Goal: Information Seeking & Learning: Learn about a topic

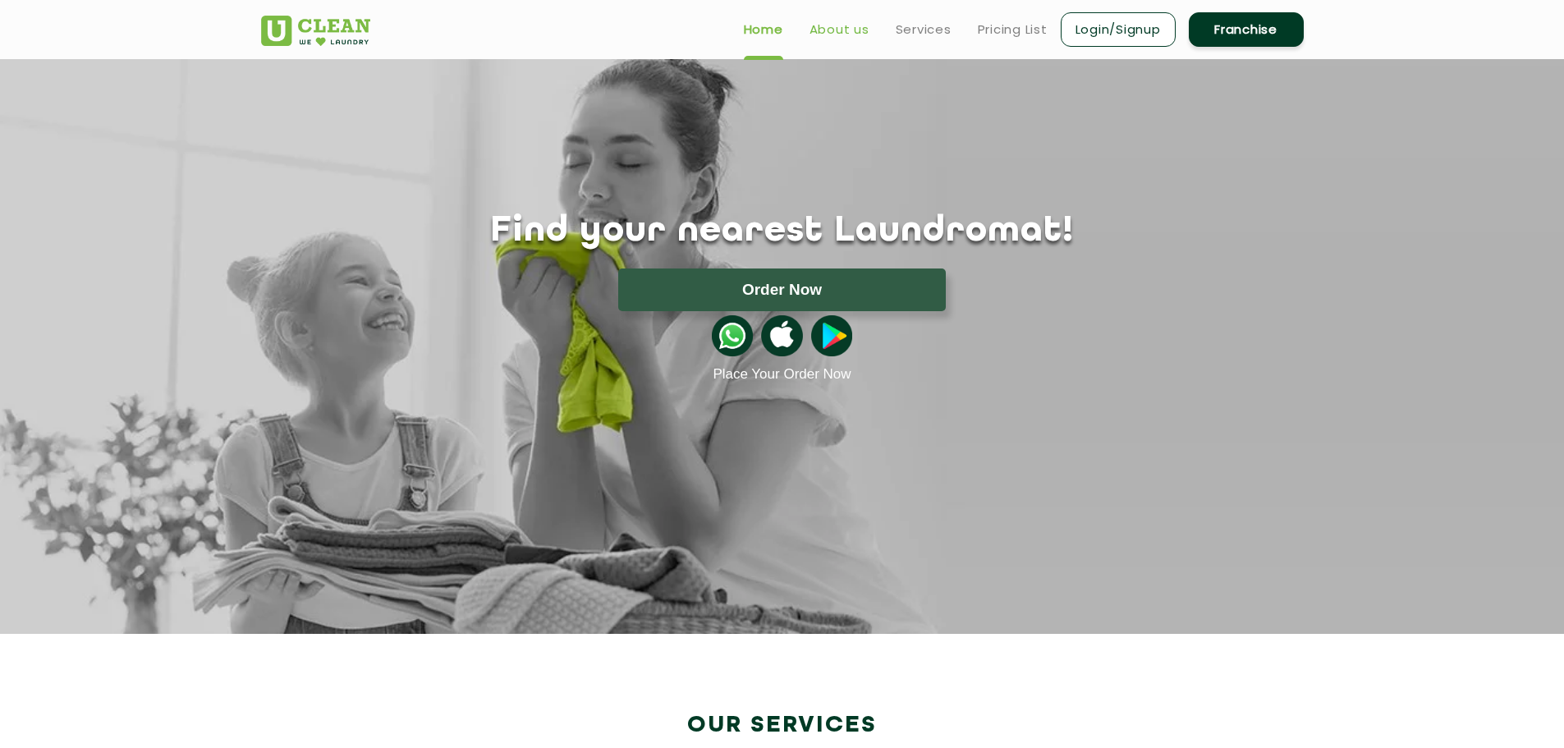
click at [838, 29] on link "About us" at bounding box center [840, 30] width 60 height 20
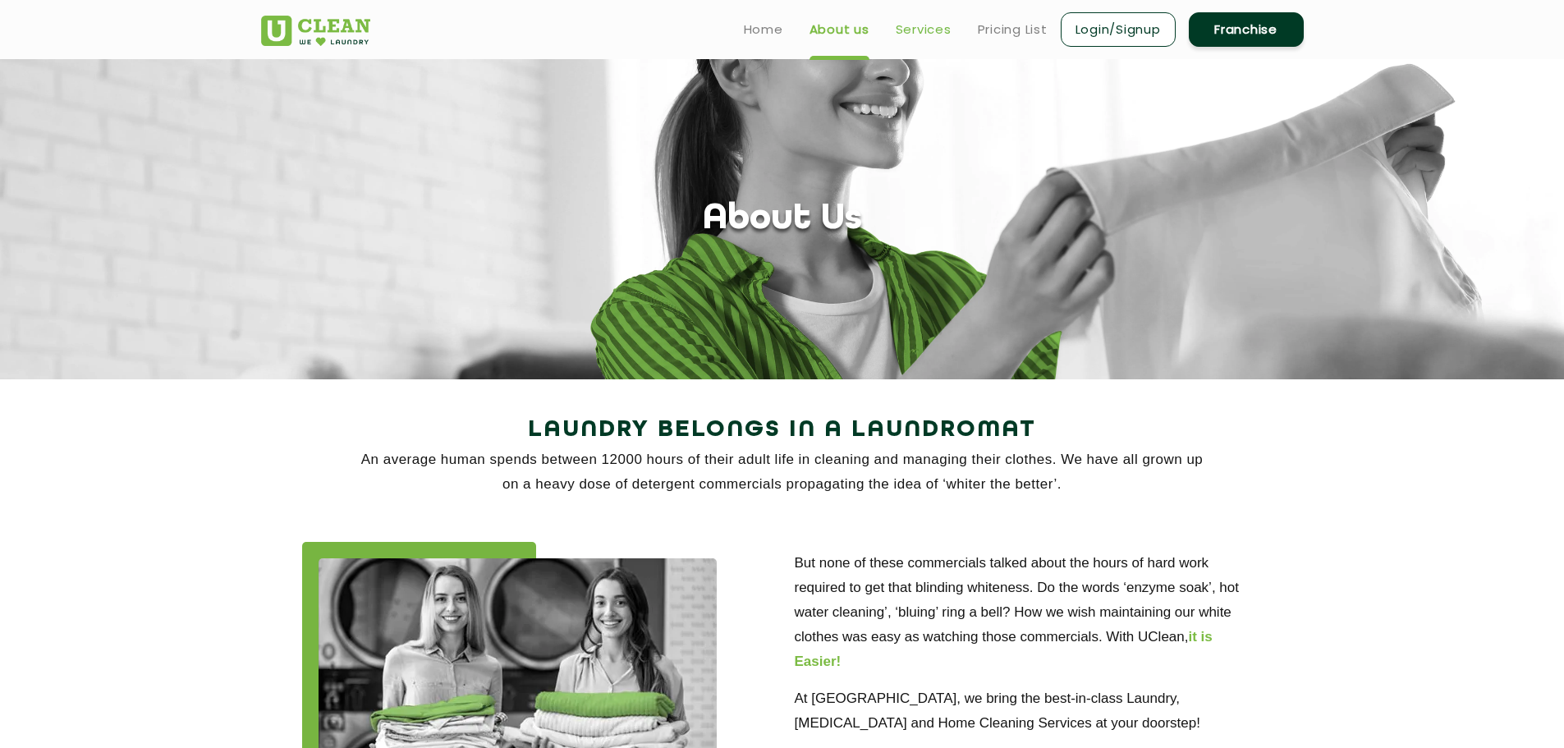
click at [927, 30] on link "Services" at bounding box center [924, 30] width 56 height 20
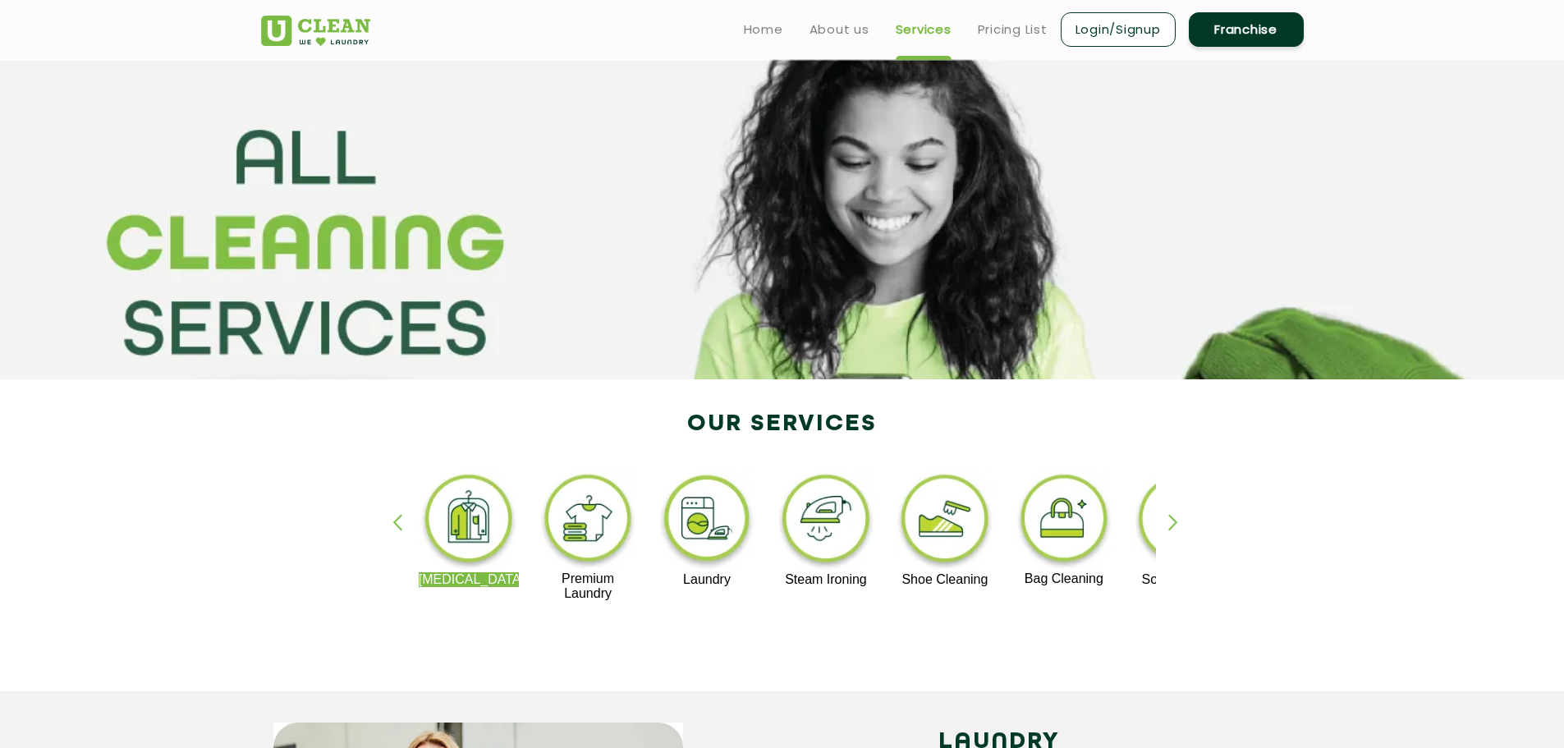
click at [719, 509] on img at bounding box center [707, 521] width 101 height 102
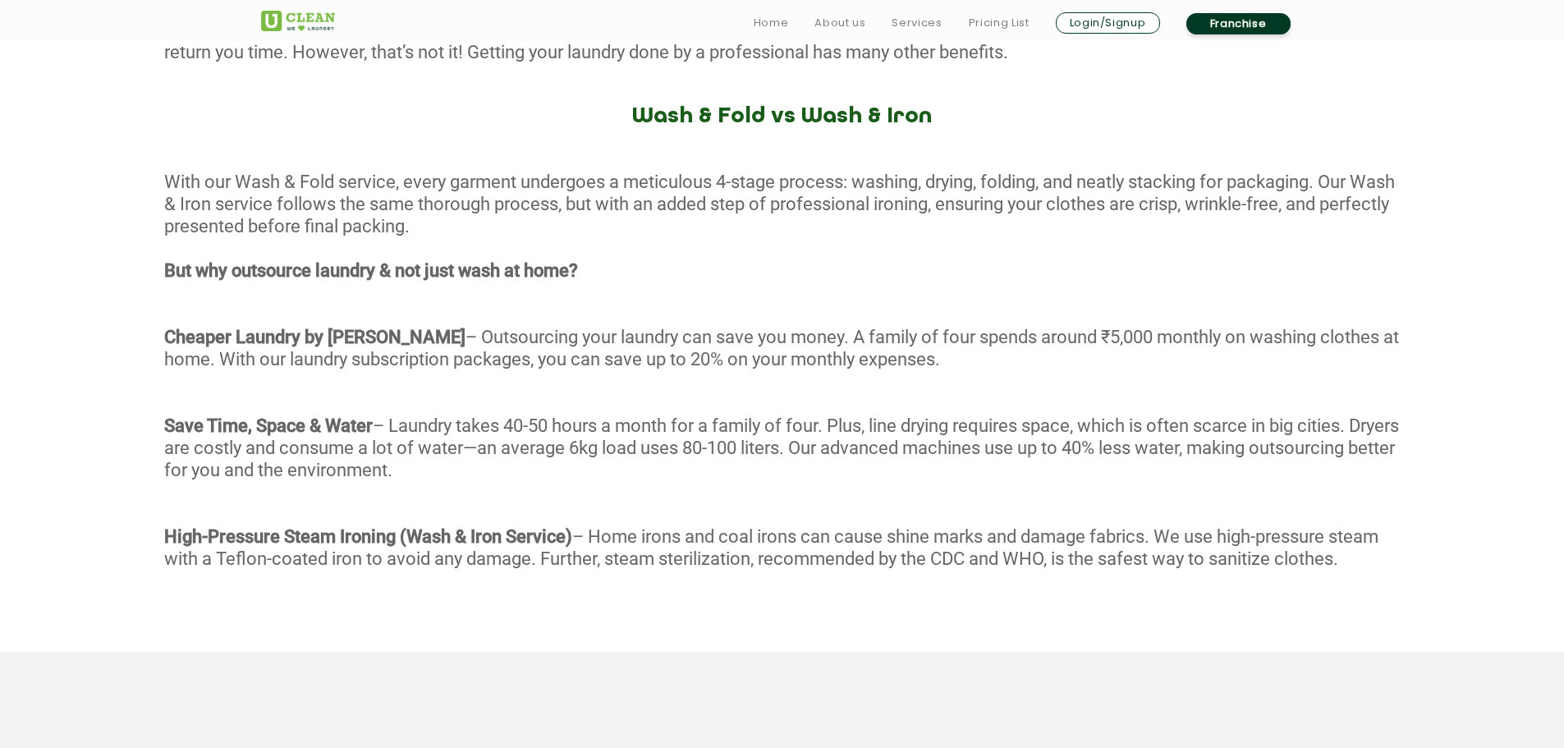
scroll to position [1067, 0]
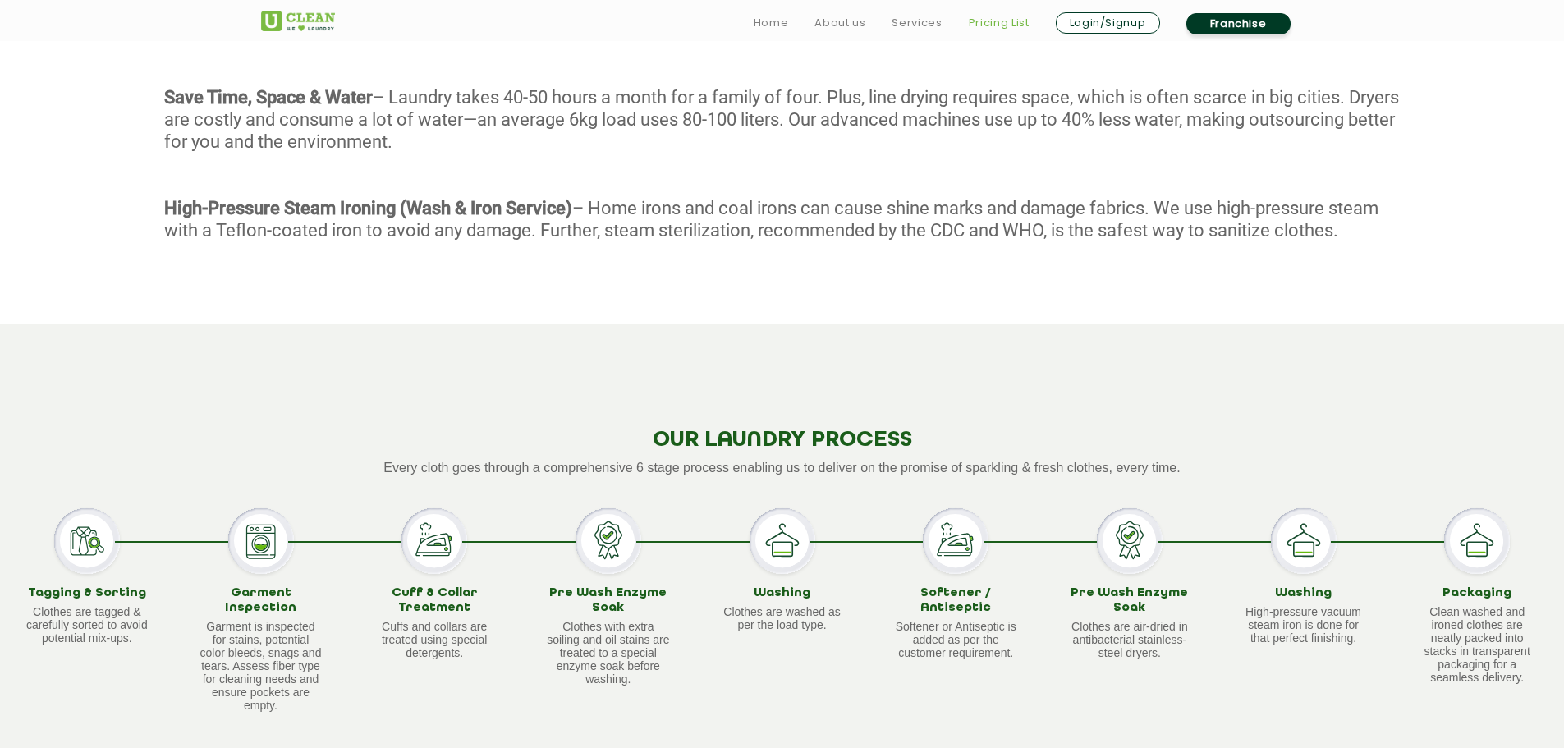
click at [998, 23] on link "Pricing List" at bounding box center [999, 23] width 61 height 20
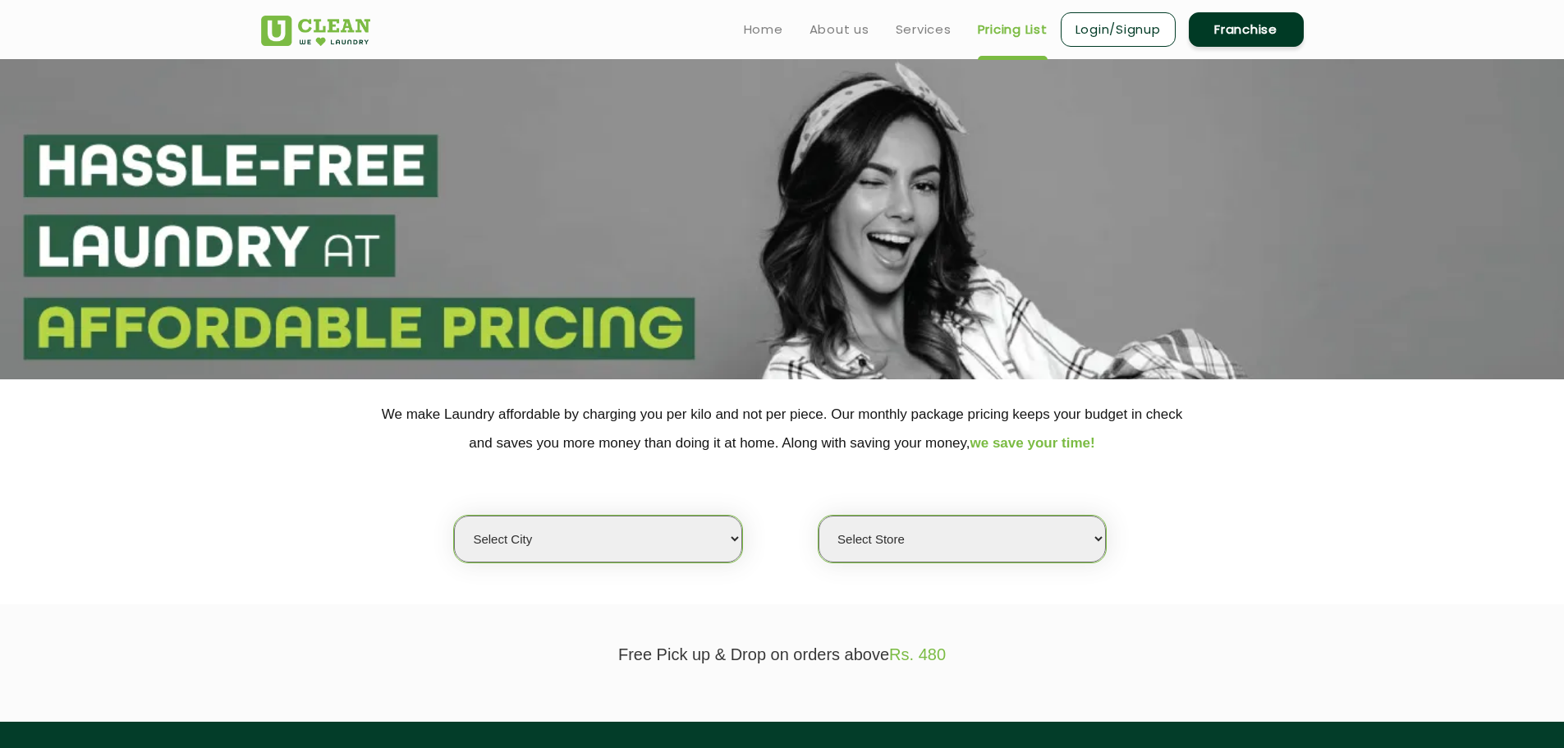
click at [620, 526] on select "Select city [GEOGRAPHIC_DATA] [GEOGRAPHIC_DATA] [GEOGRAPHIC_DATA] [GEOGRAPHIC_D…" at bounding box center [597, 539] width 287 height 47
select select "8"
click at [454, 516] on select "Select city [GEOGRAPHIC_DATA] [GEOGRAPHIC_DATA] [GEOGRAPHIC_DATA] [GEOGRAPHIC_D…" at bounding box center [597, 539] width 287 height 47
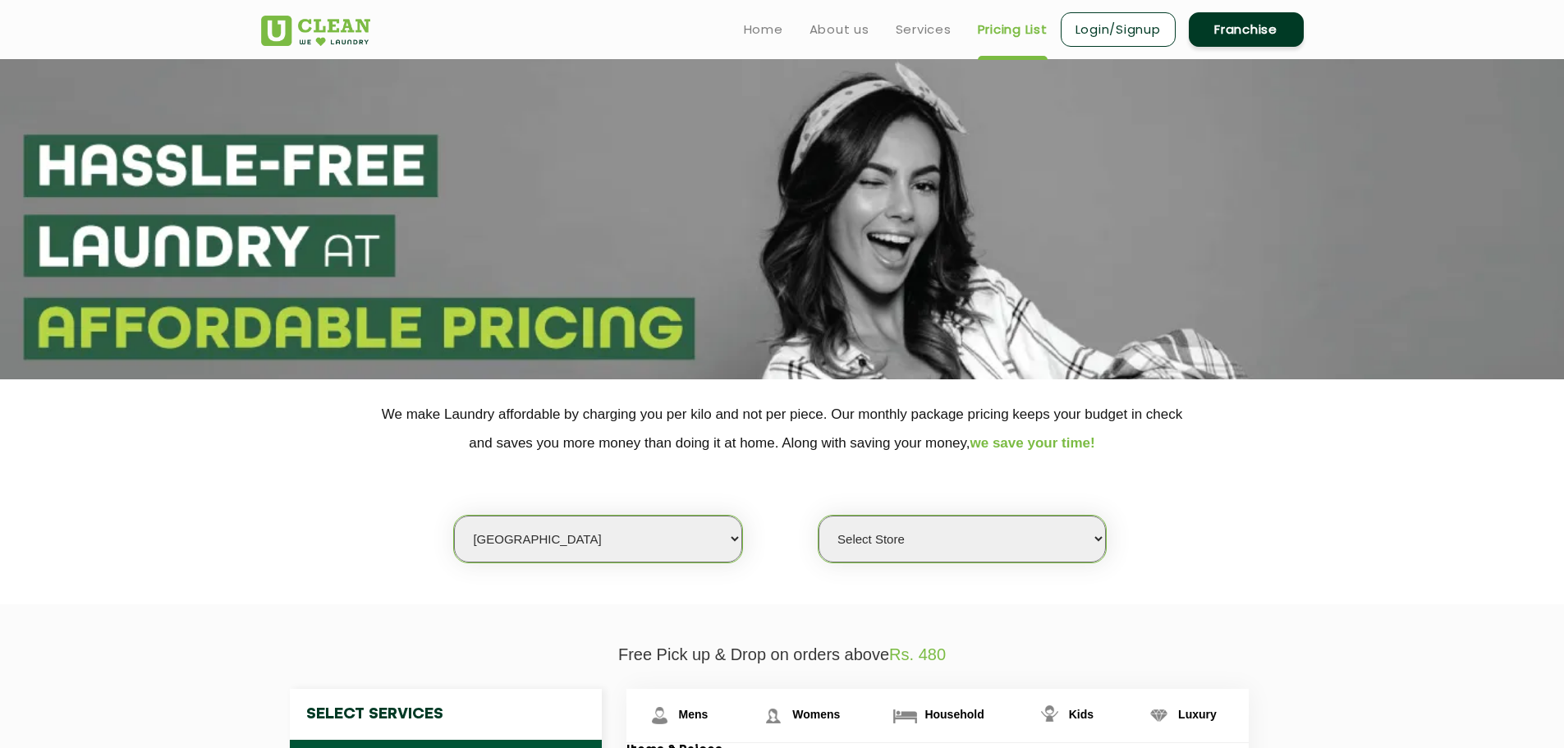
click at [886, 538] on select "Select Store [GEOGRAPHIC_DATA] [GEOGRAPHIC_DATA] [GEOGRAPHIC_DATA] [GEOGRAPHIC_…" at bounding box center [962, 539] width 287 height 47
select select "415"
click at [819, 516] on select "Select Store [GEOGRAPHIC_DATA] [GEOGRAPHIC_DATA] [GEOGRAPHIC_DATA] [GEOGRAPHIC_…" at bounding box center [962, 539] width 287 height 47
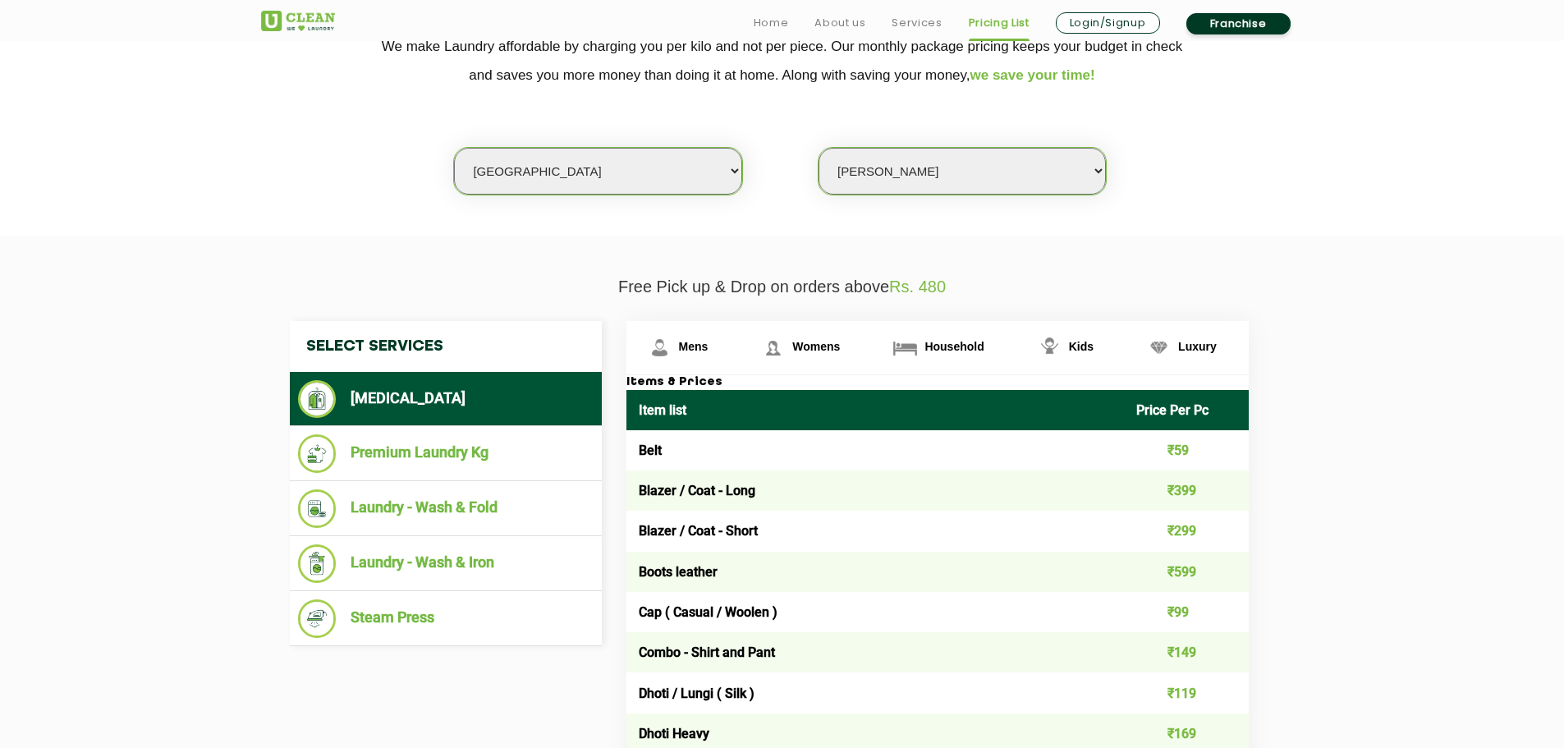
scroll to position [493, 0]
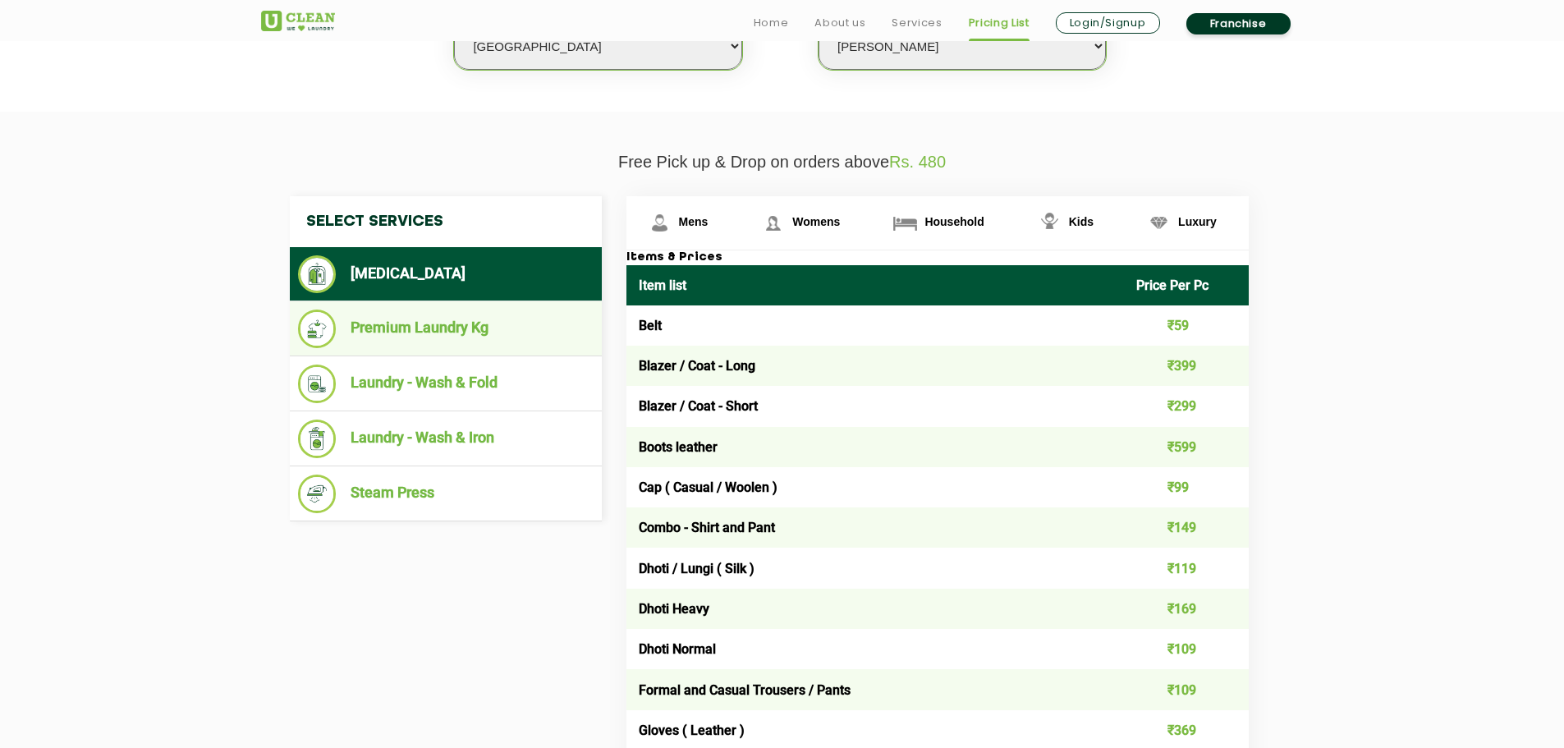
click at [465, 337] on li "Premium Laundry Kg" at bounding box center [446, 329] width 296 height 39
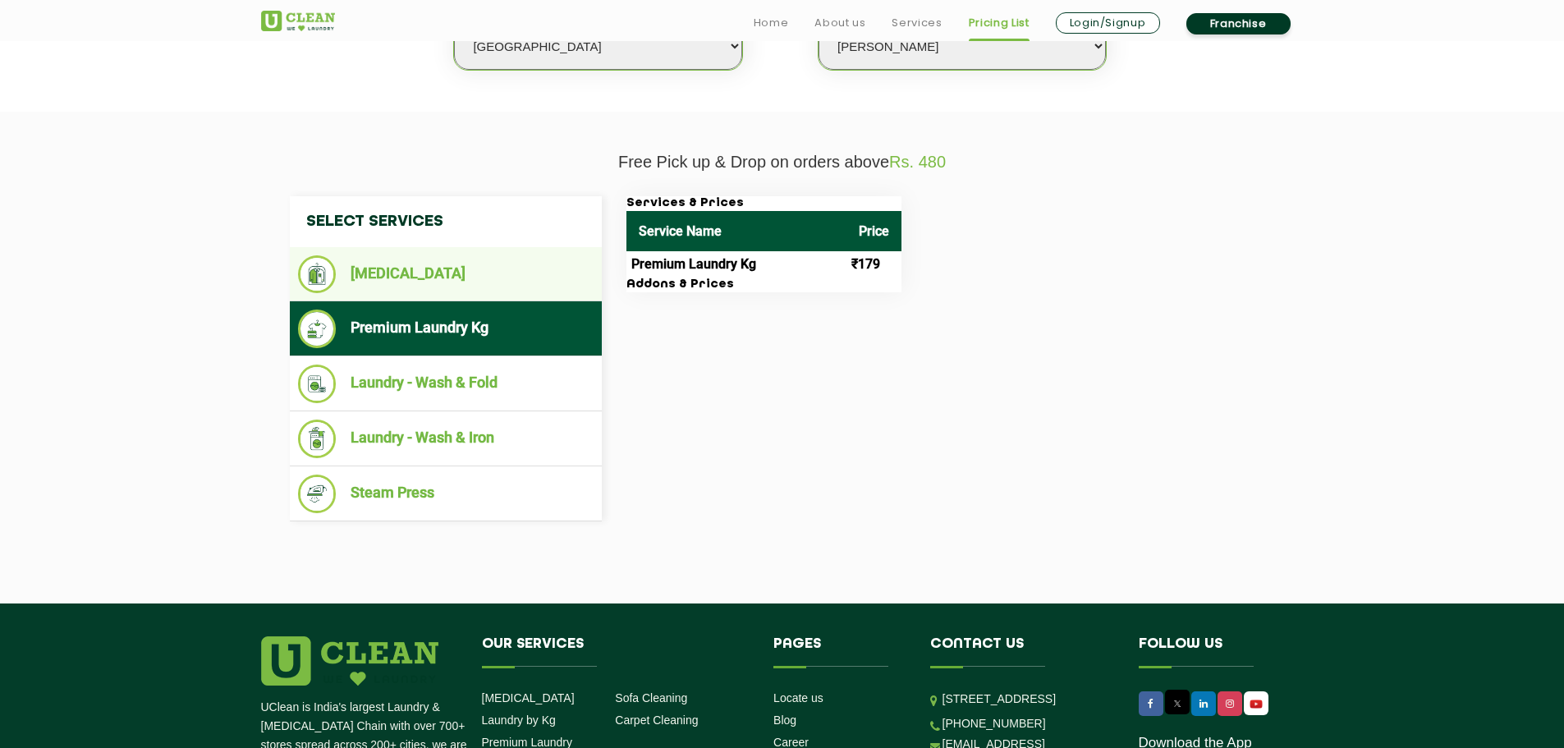
click at [413, 277] on li "[MEDICAL_DATA]" at bounding box center [446, 274] width 296 height 38
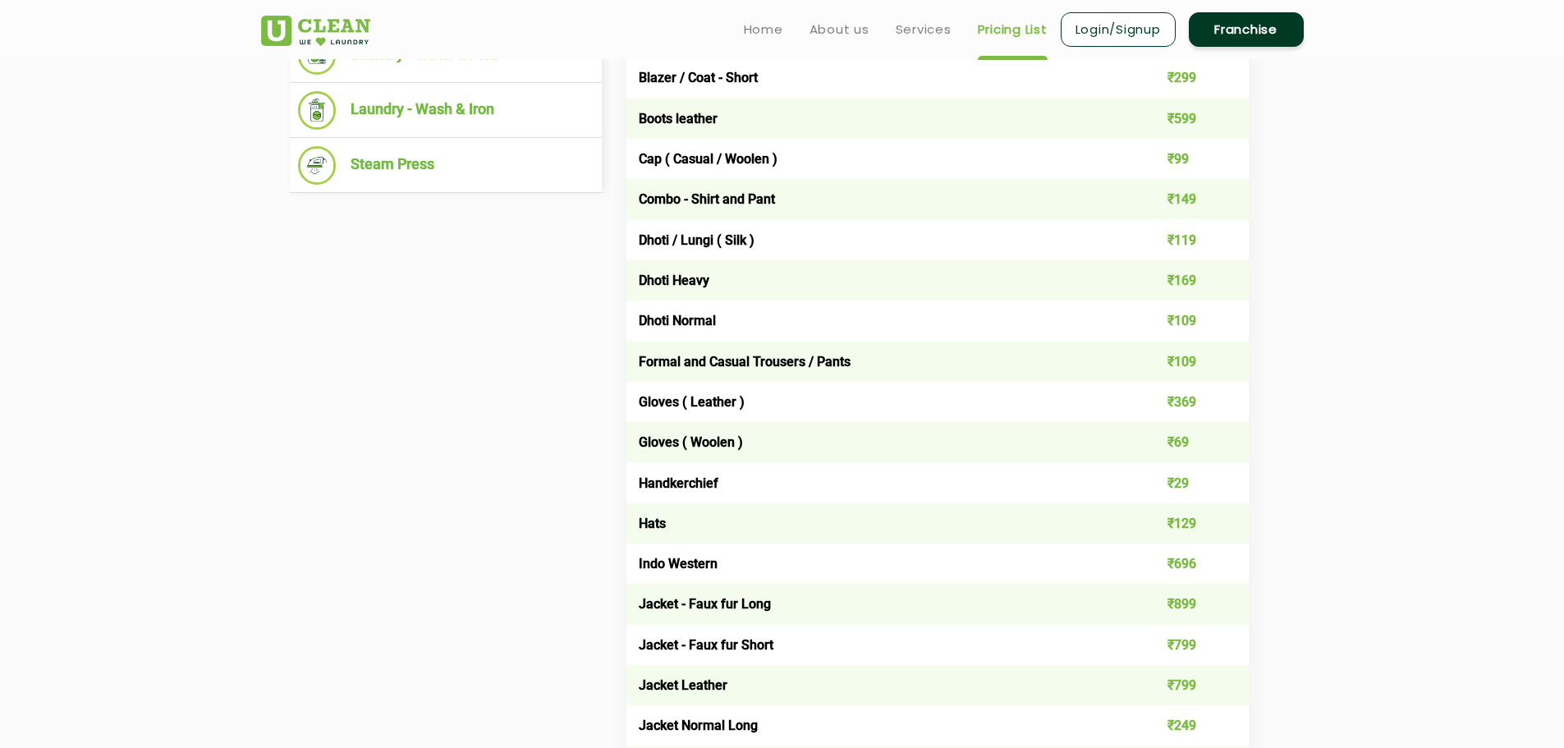
scroll to position [575, 0]
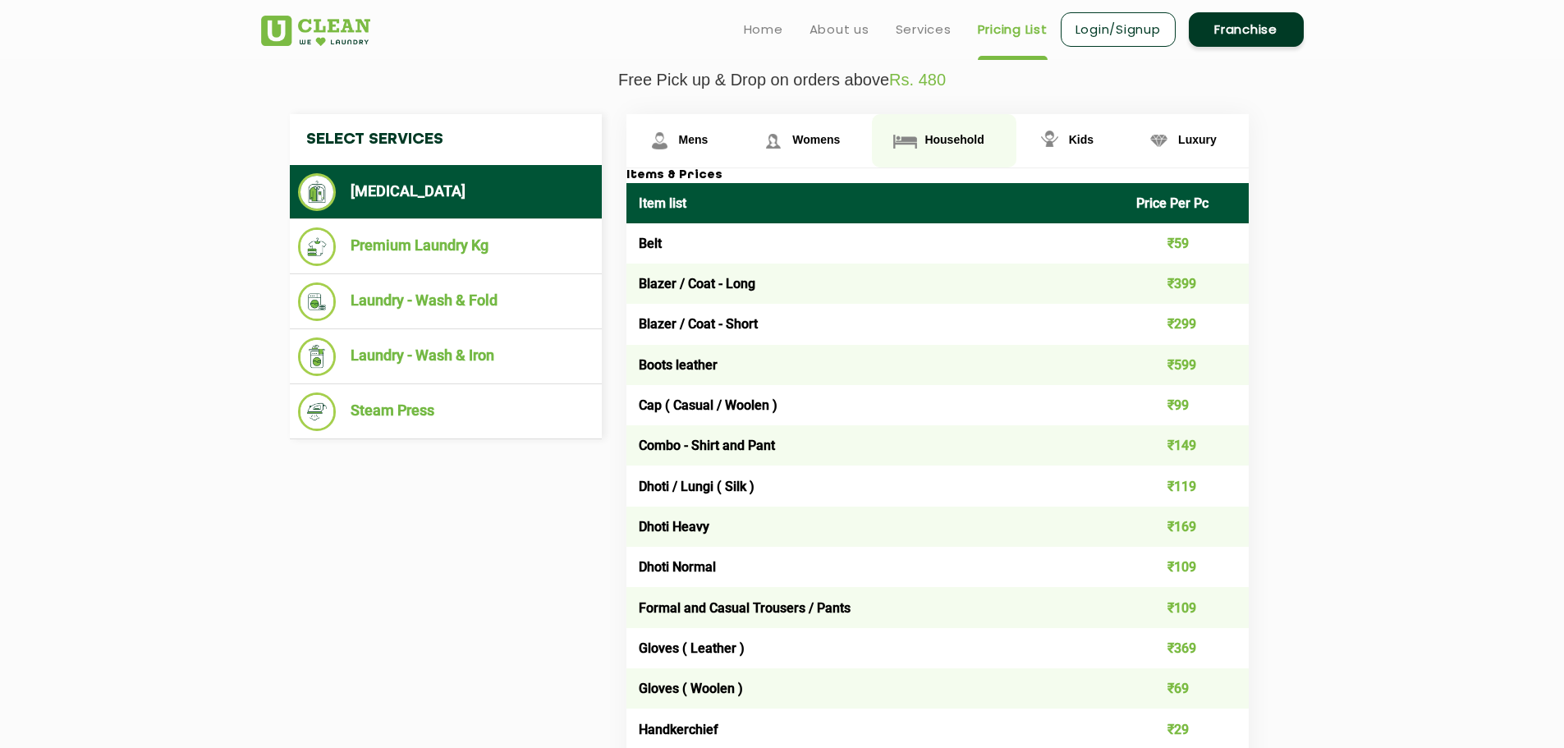
click at [934, 144] on span "Household" at bounding box center [954, 139] width 59 height 13
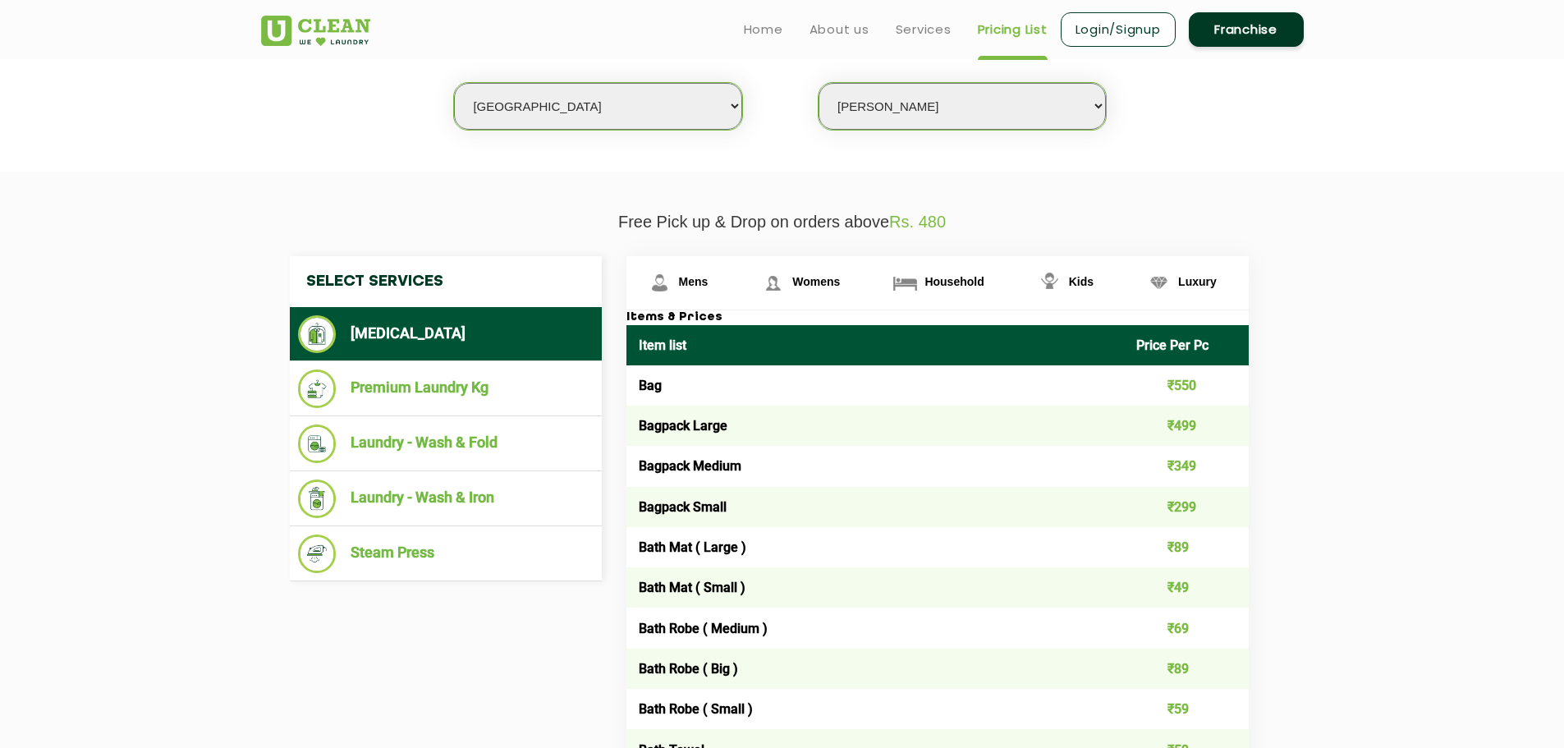
scroll to position [328, 0]
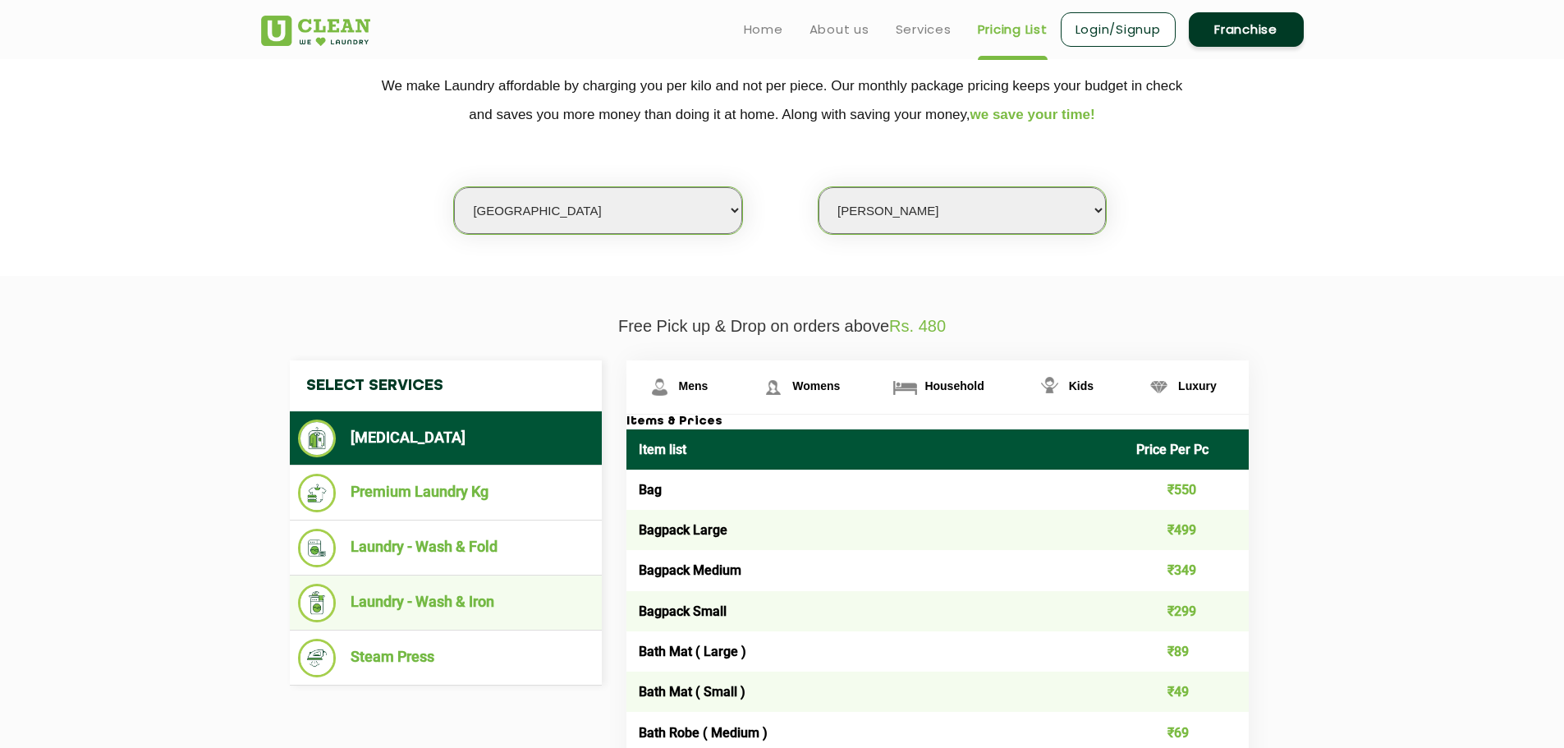
click at [473, 596] on li "Laundry - Wash & Iron" at bounding box center [446, 603] width 296 height 39
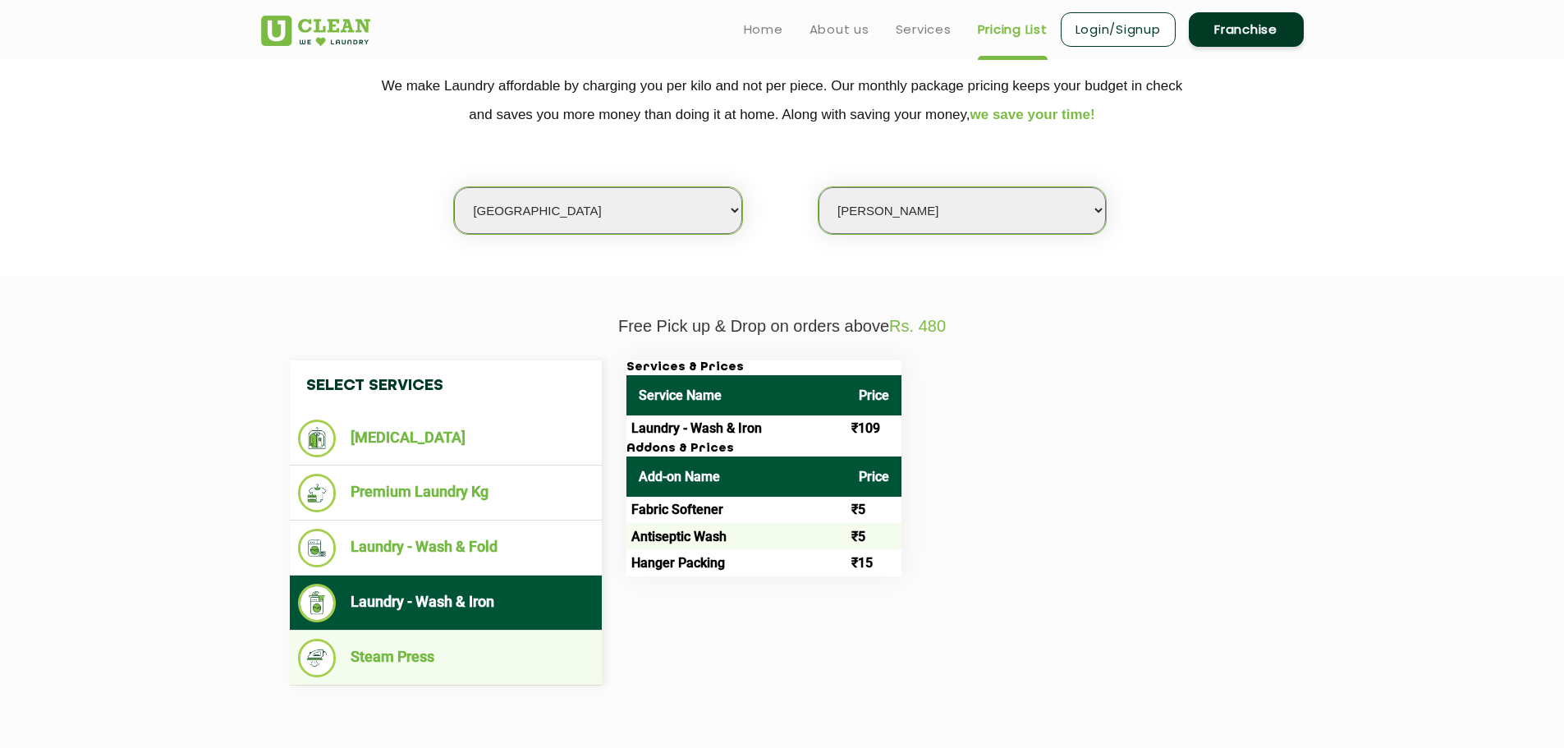
click at [451, 668] on li "Steam Press" at bounding box center [446, 658] width 296 height 39
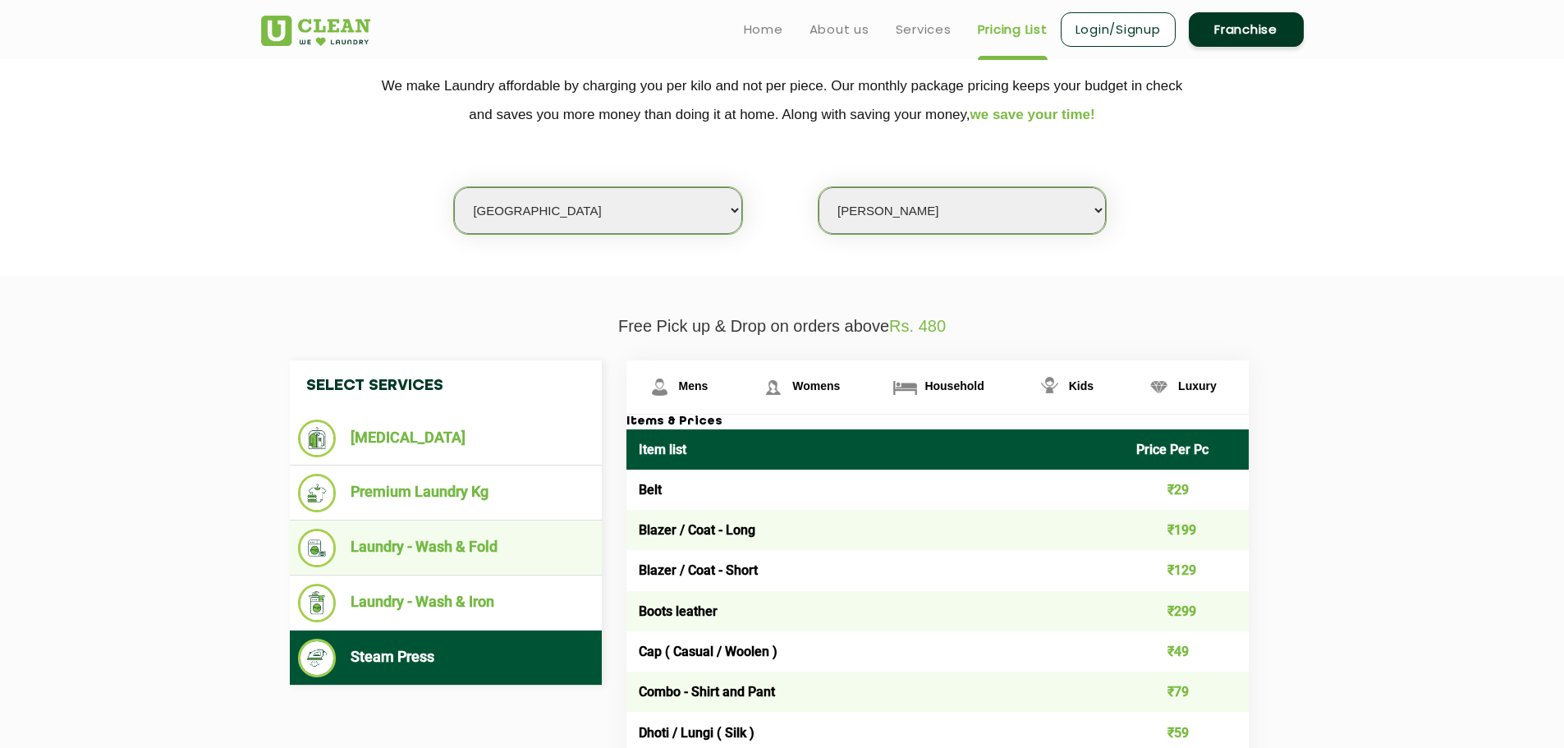
click at [440, 560] on li "Laundry - Wash & Fold" at bounding box center [446, 548] width 296 height 39
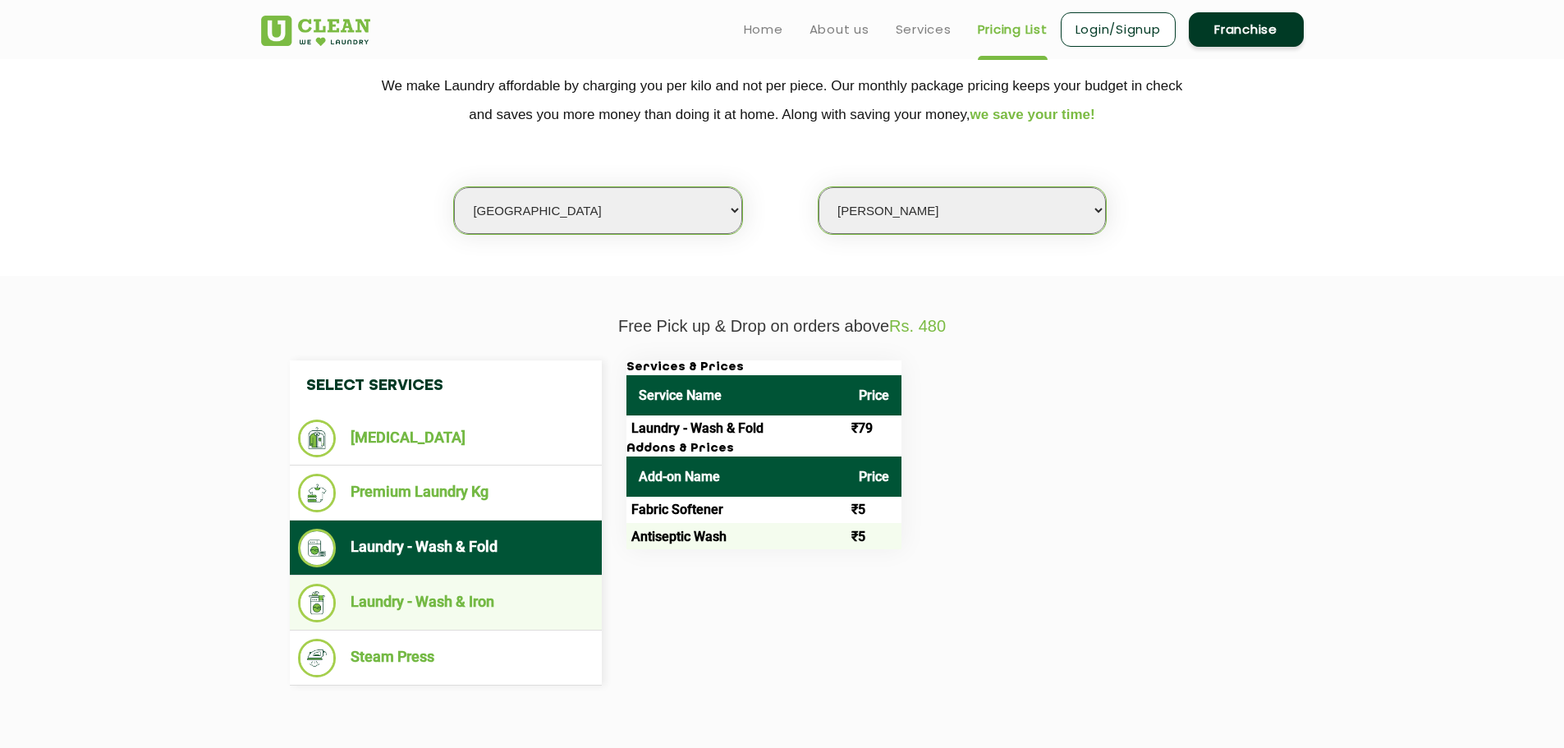
click at [445, 594] on li "Laundry - Wash & Iron" at bounding box center [446, 603] width 296 height 39
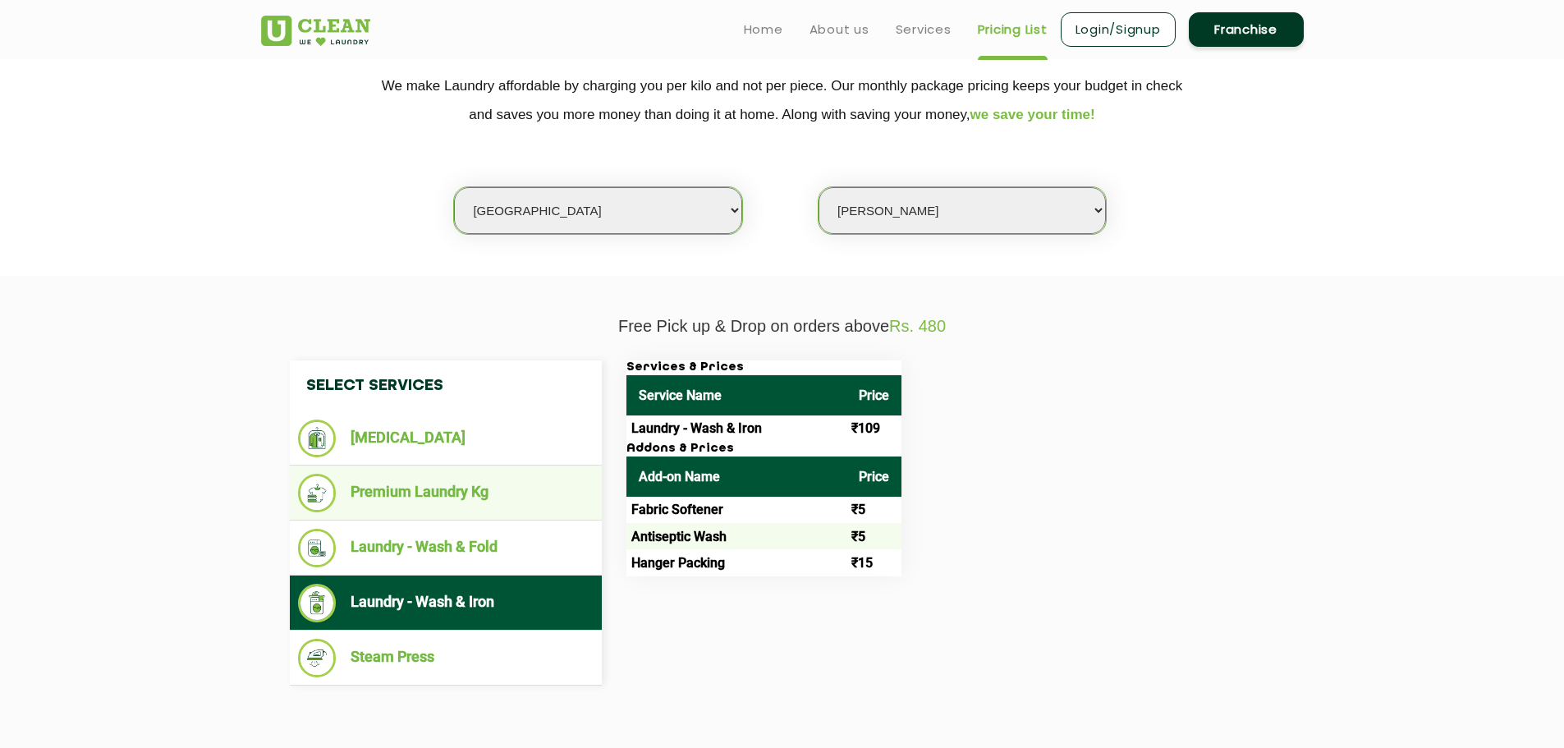
click at [475, 499] on li "Premium Laundry Kg" at bounding box center [446, 493] width 296 height 39
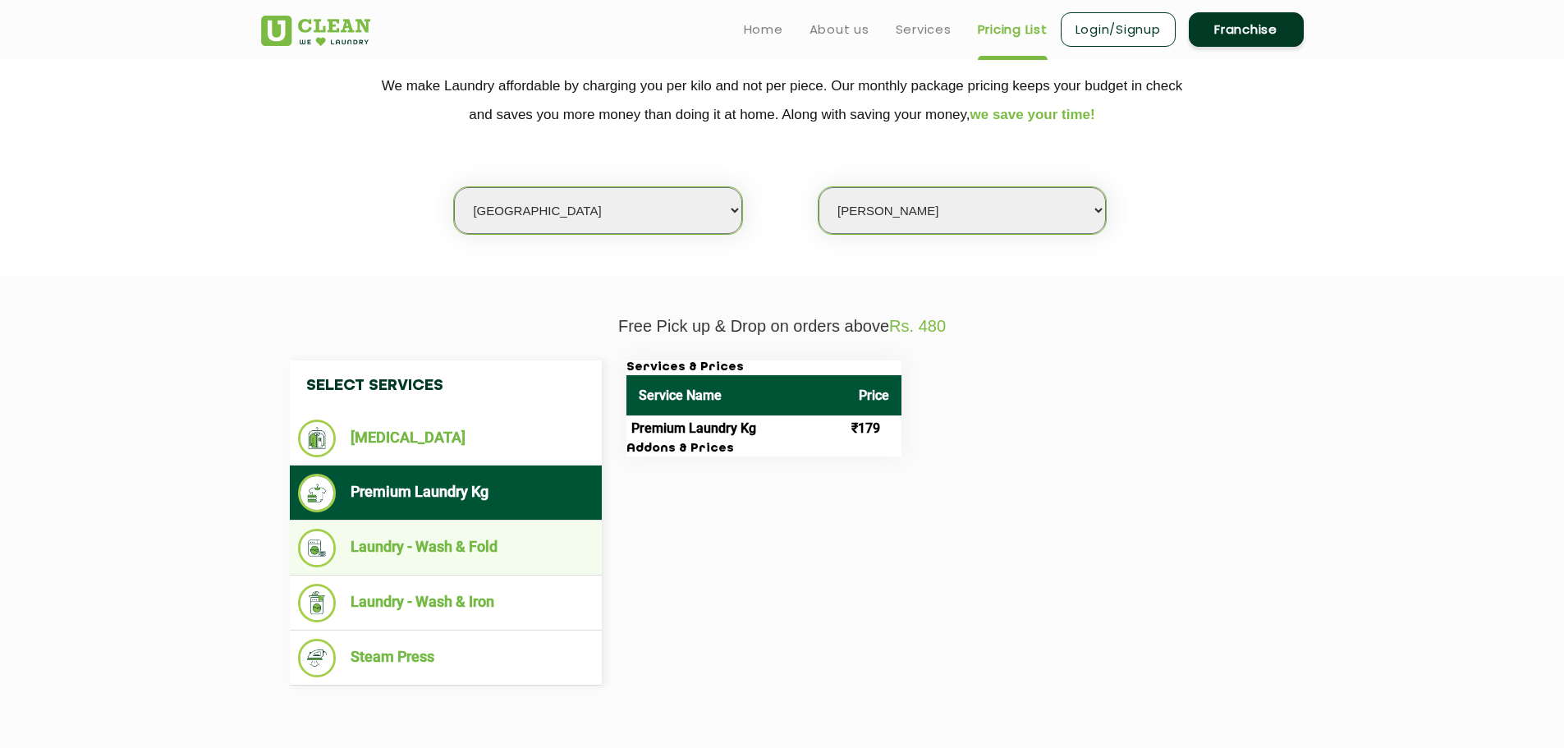
click at [479, 544] on li "Laundry - Wash & Fold" at bounding box center [446, 548] width 296 height 39
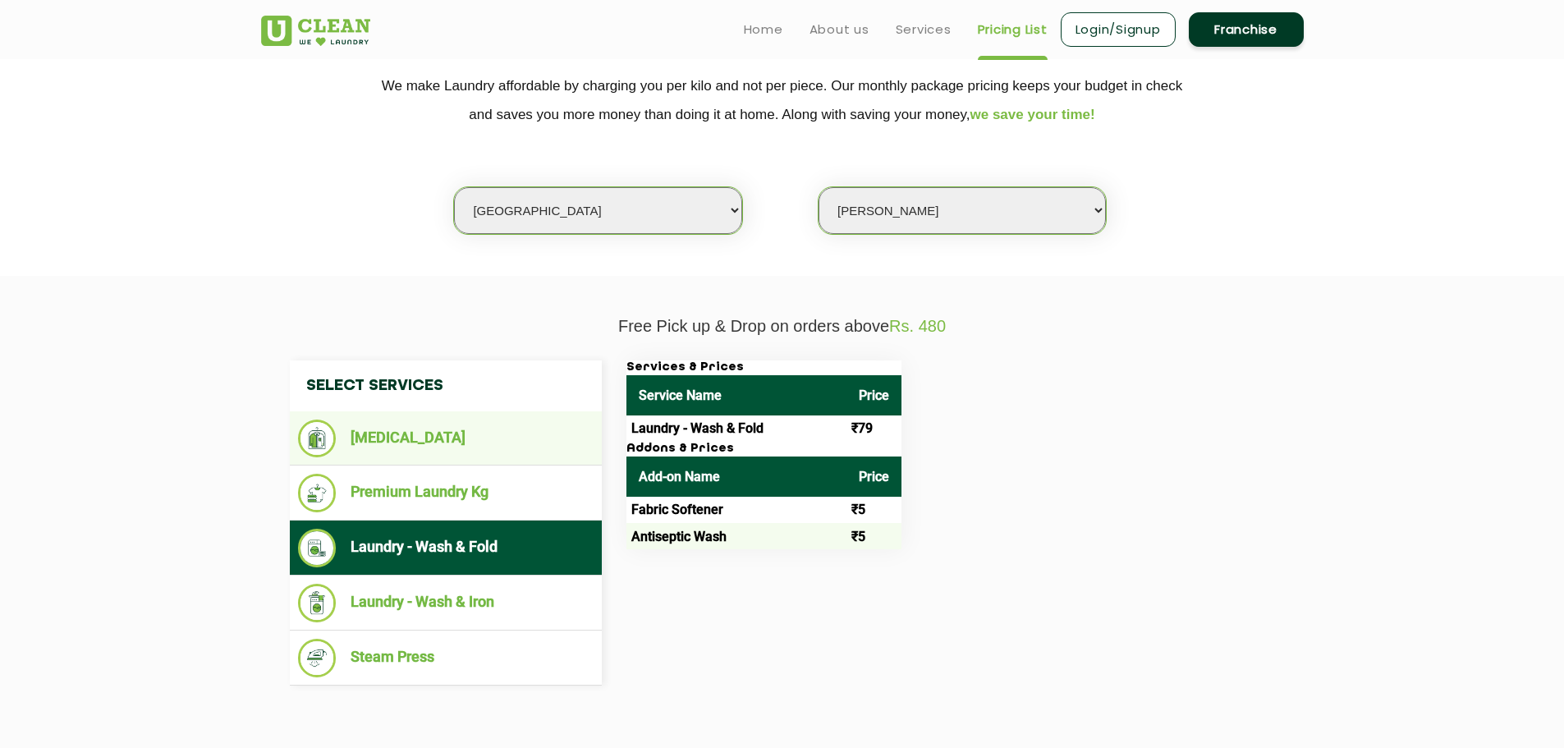
click at [443, 434] on li "[MEDICAL_DATA]" at bounding box center [446, 439] width 296 height 38
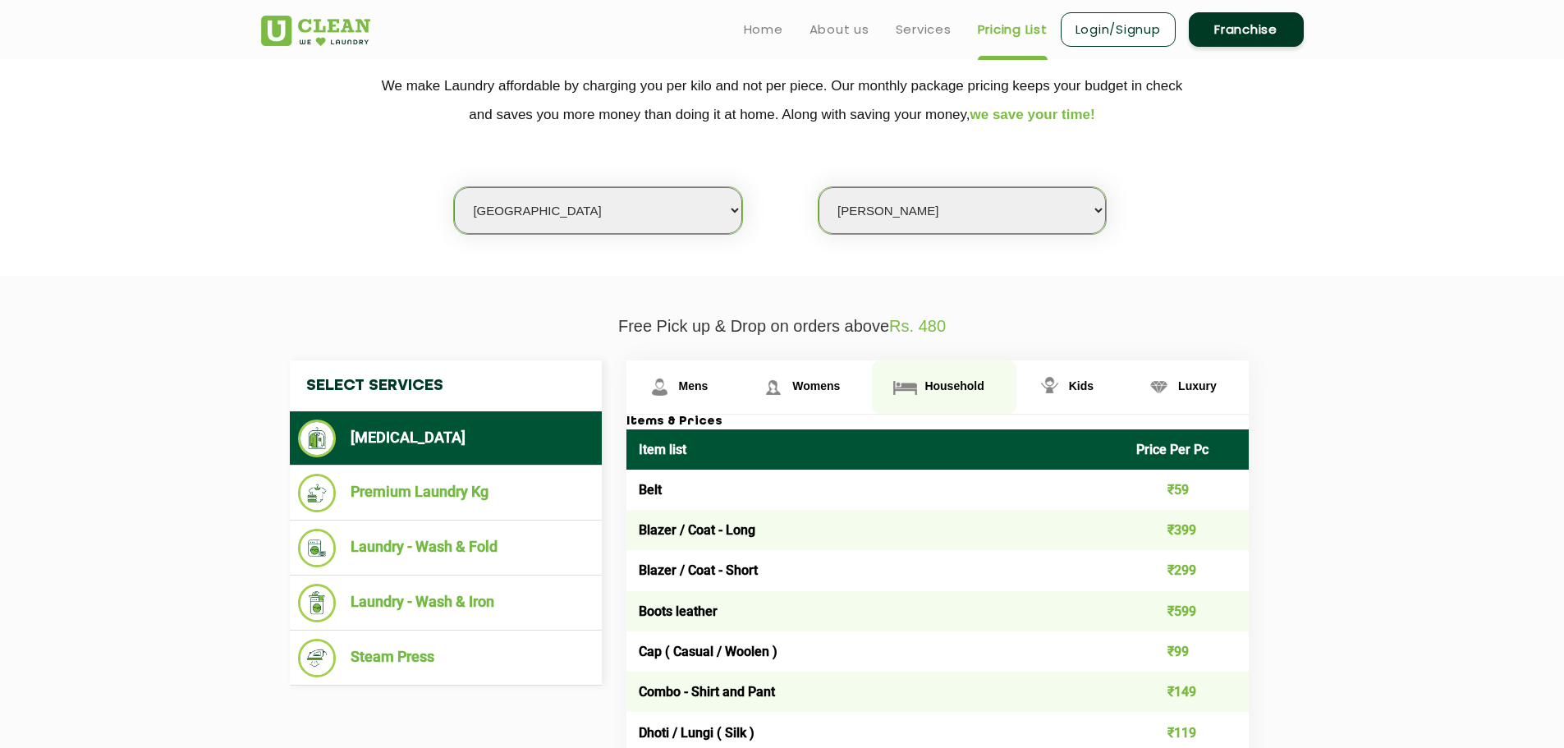
click at [917, 381] on img at bounding box center [905, 387] width 29 height 29
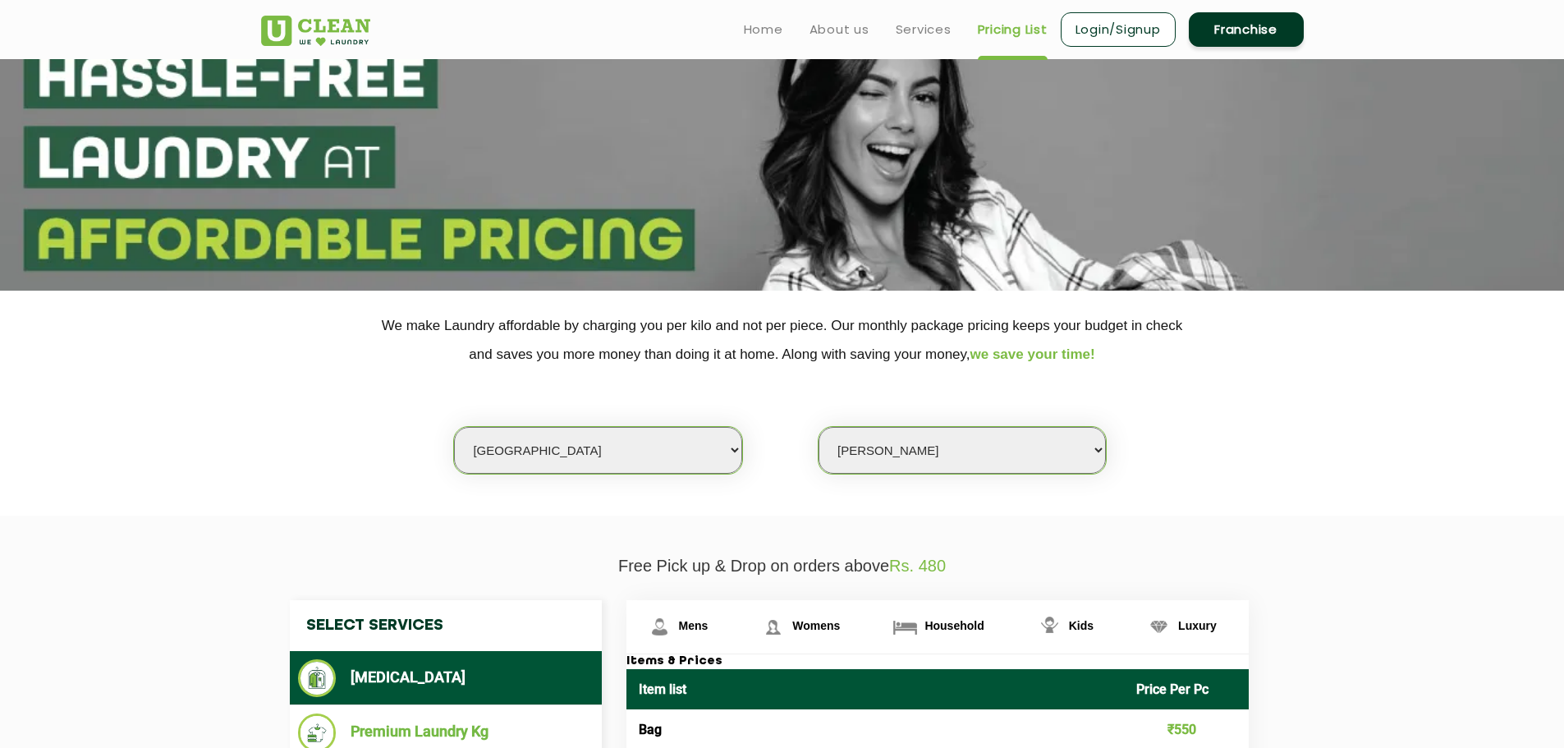
scroll to position [0, 0]
